Goal: Check status: Check status

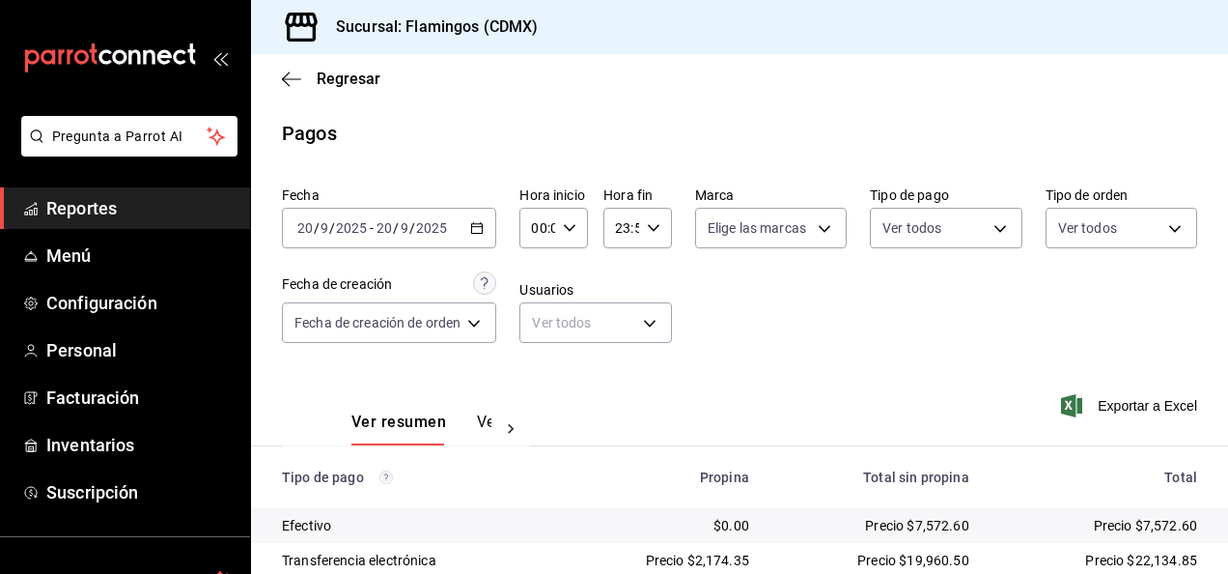
scroll to position [174, 0]
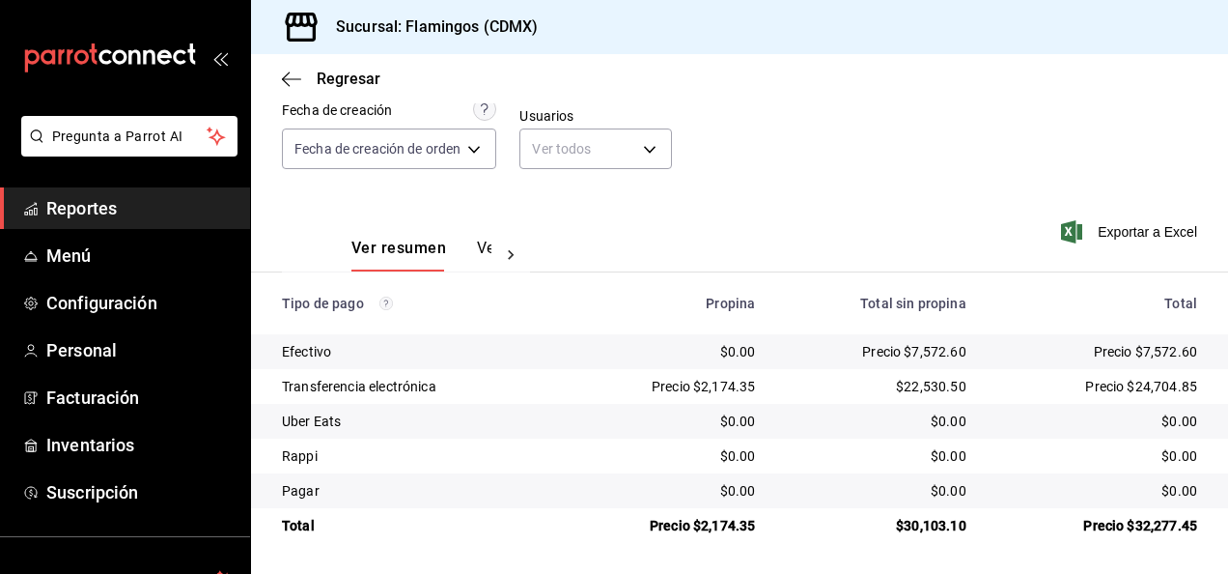
click at [718, 382] on div "Precio $2,174.35" at bounding box center [666, 386] width 180 height 19
copy div "2,174.35"
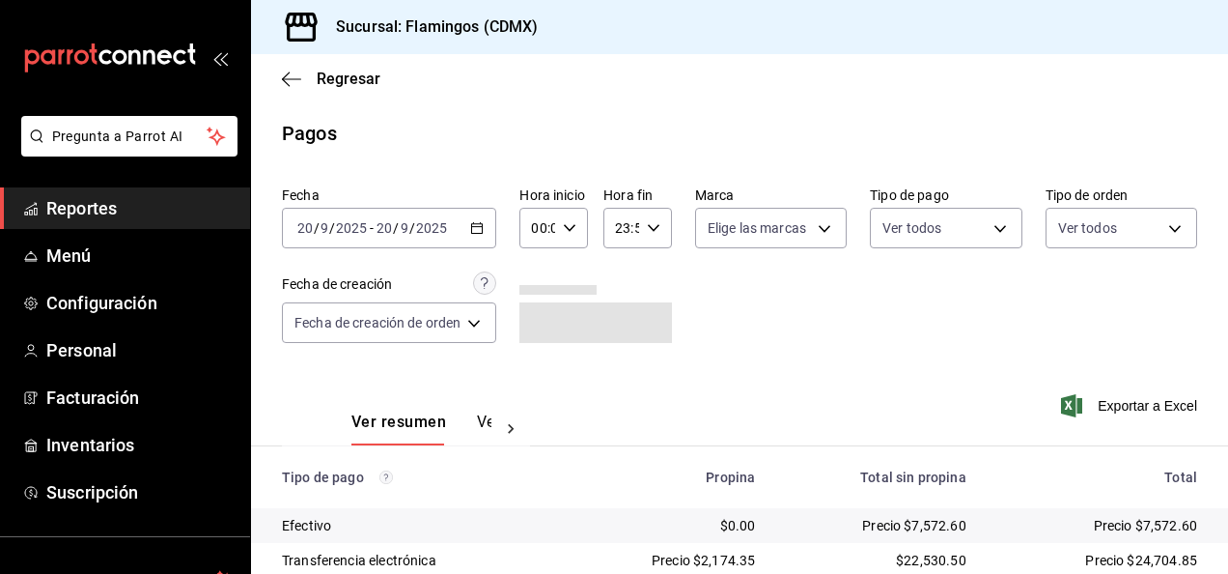
scroll to position [174, 0]
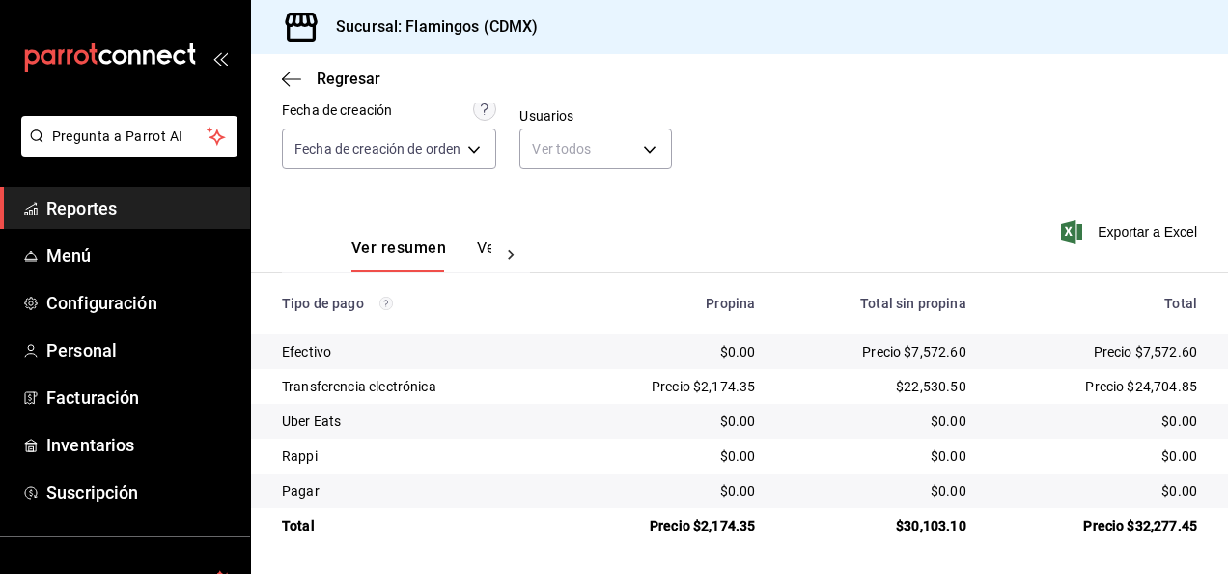
click at [915, 406] on td "$0.00" at bounding box center [876, 421] width 211 height 35
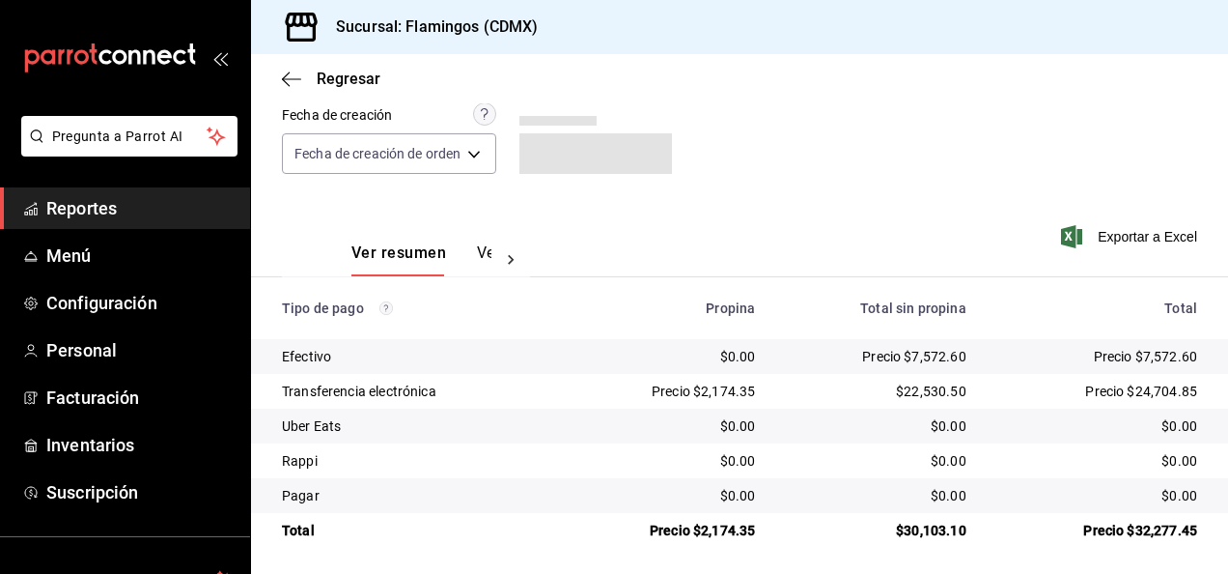
scroll to position [170, 0]
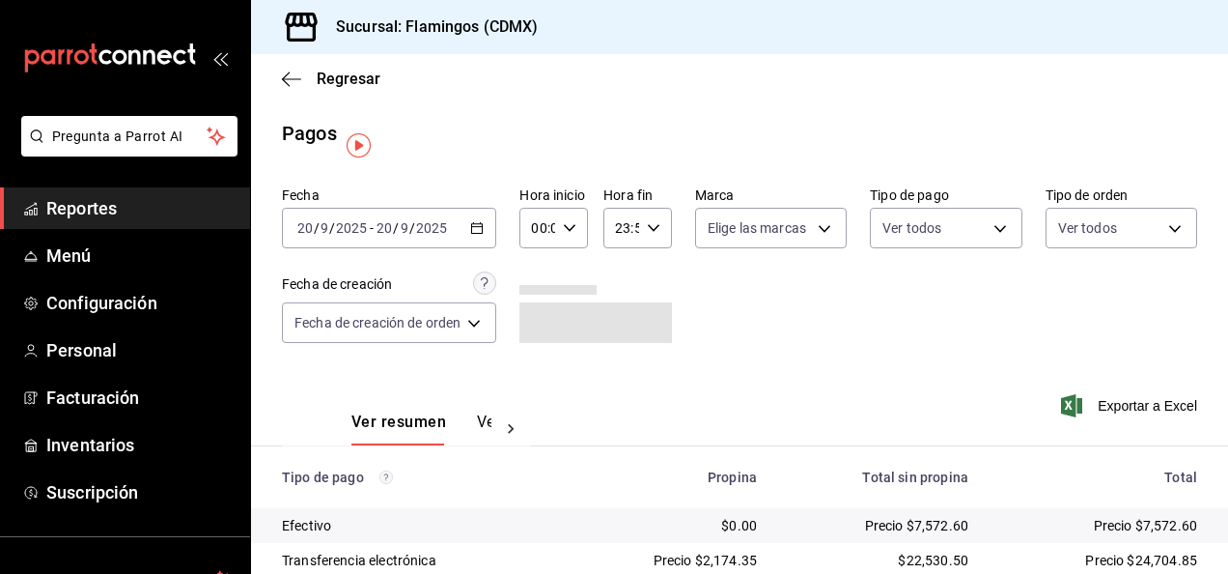
scroll to position [174, 0]
